Goal: Browse casually: Explore the website without a specific task or goal

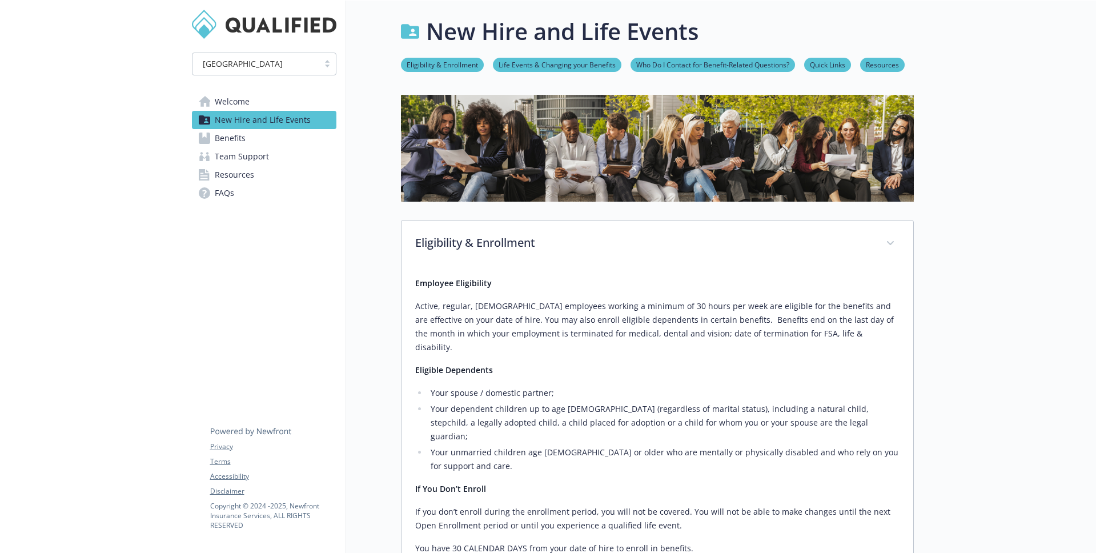
scroll to position [578, 0]
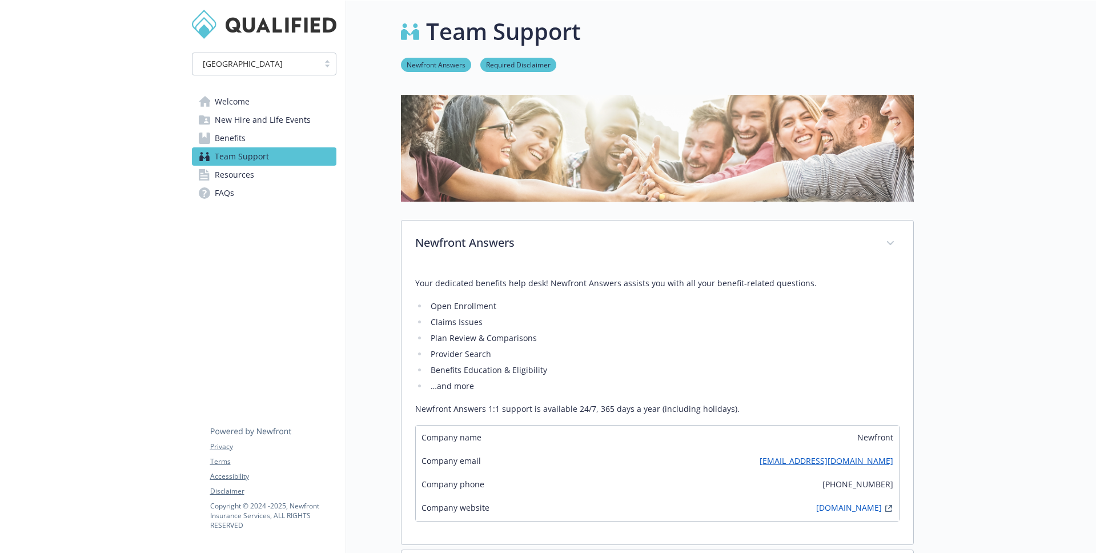
scroll to position [69, 0]
